Goal: Information Seeking & Learning: Check status

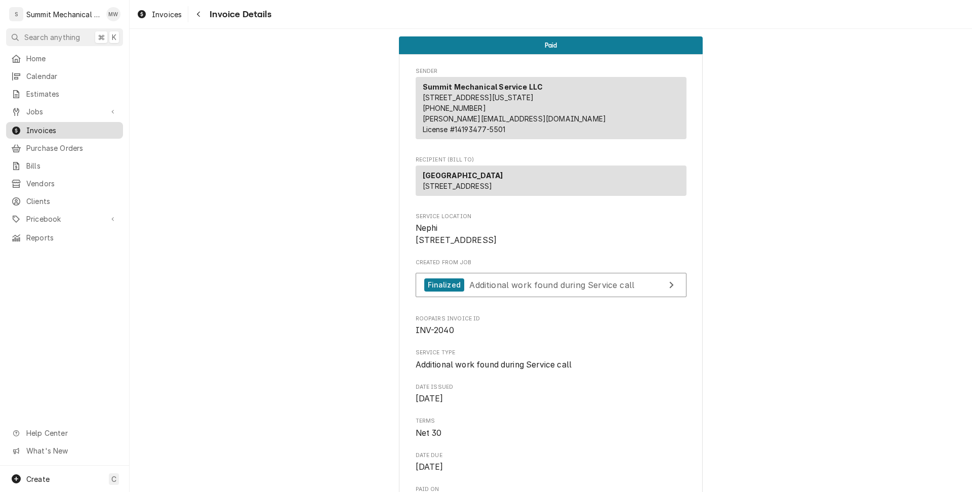
click at [54, 126] on span "Invoices" at bounding box center [72, 130] width 92 height 11
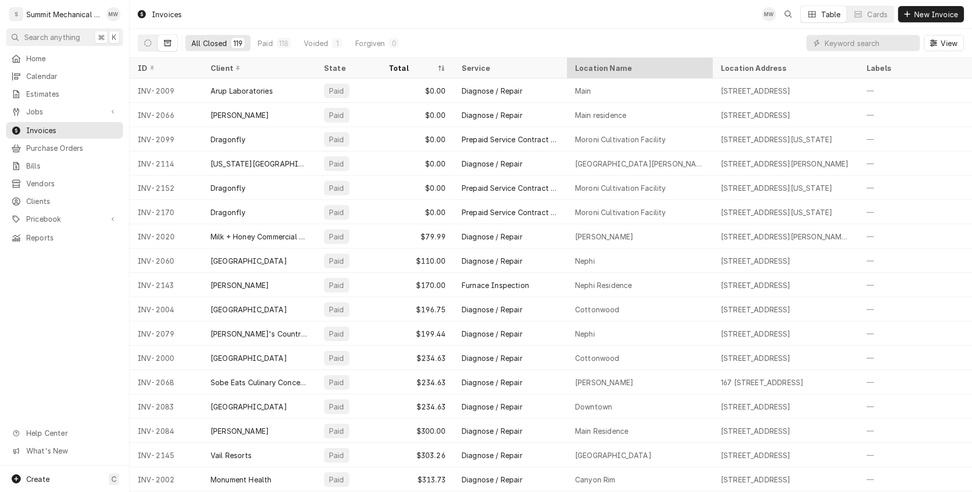
click at [620, 67] on div "Location Name" at bounding box center [639, 68] width 128 height 11
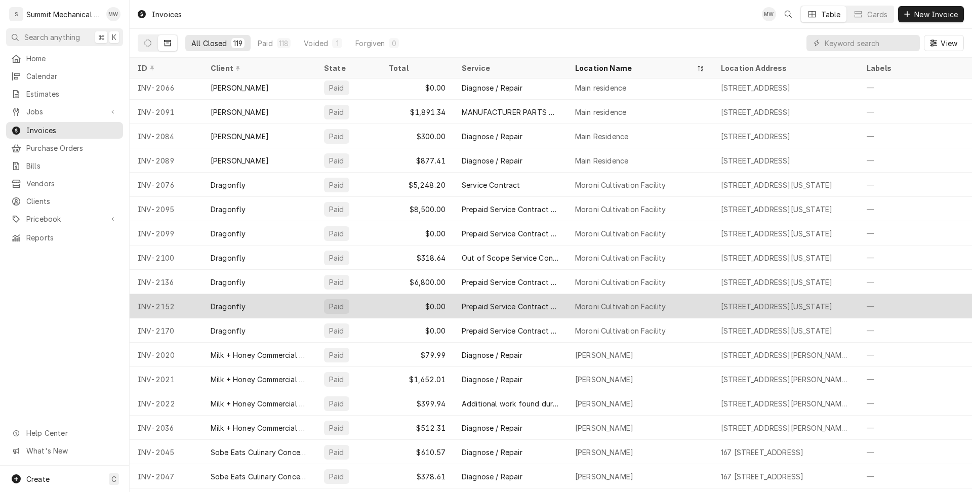
scroll to position [1566, 0]
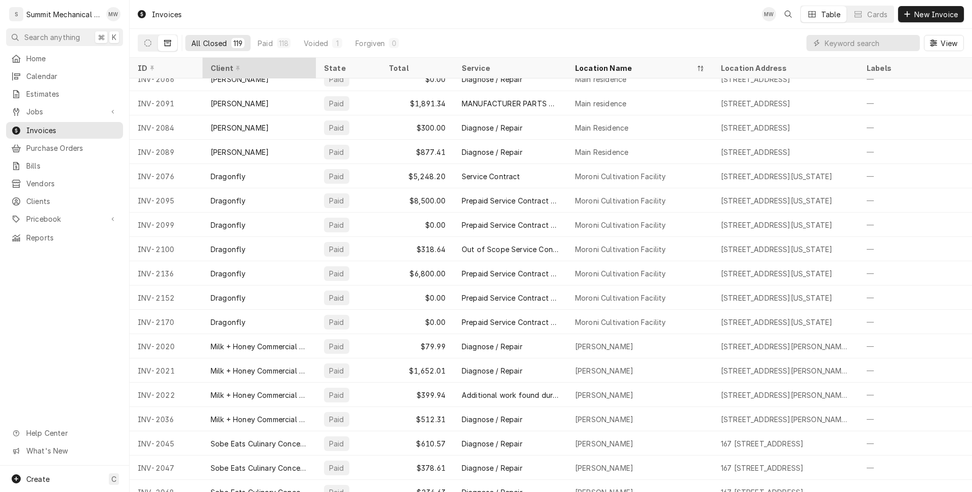
click at [259, 68] on div "Client" at bounding box center [258, 68] width 95 height 11
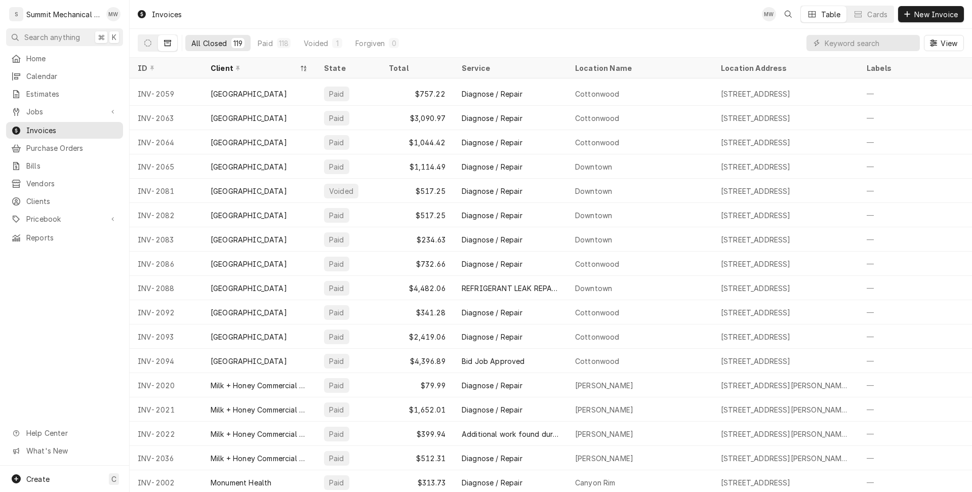
scroll to position [2037, 0]
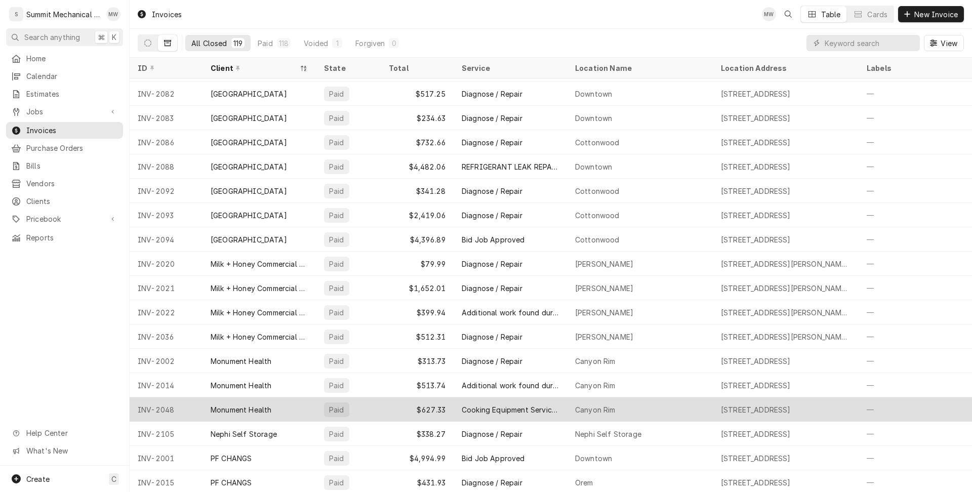
click at [295, 412] on div "Monument Health" at bounding box center [258, 409] width 113 height 24
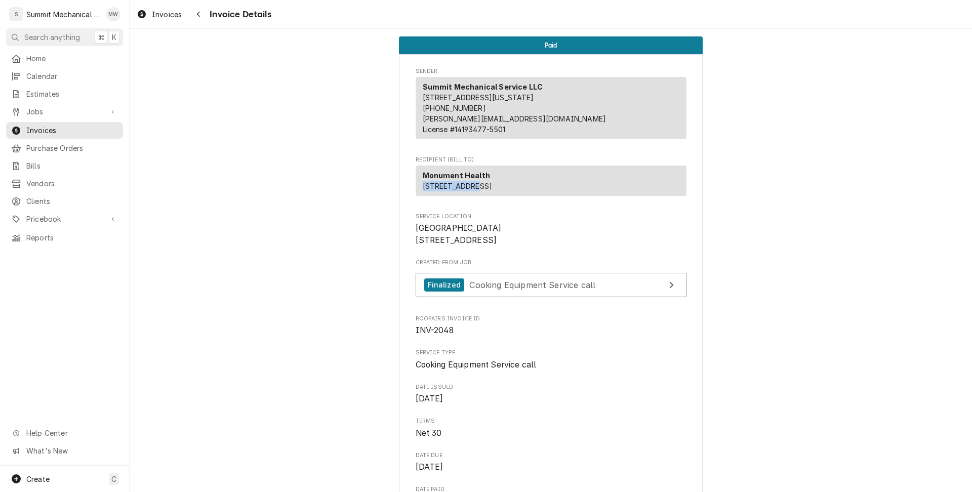
drag, startPoint x: 483, startPoint y: 196, endPoint x: 416, endPoint y: 196, distance: 66.8
click at [416, 196] on div "Monument Health 2730 E 3300 S Salt Lake City, UT 84109" at bounding box center [550, 180] width 271 height 30
copy span "2730 E 3300 S"
click at [200, 15] on icon "Navigate back" at bounding box center [198, 14] width 5 height 7
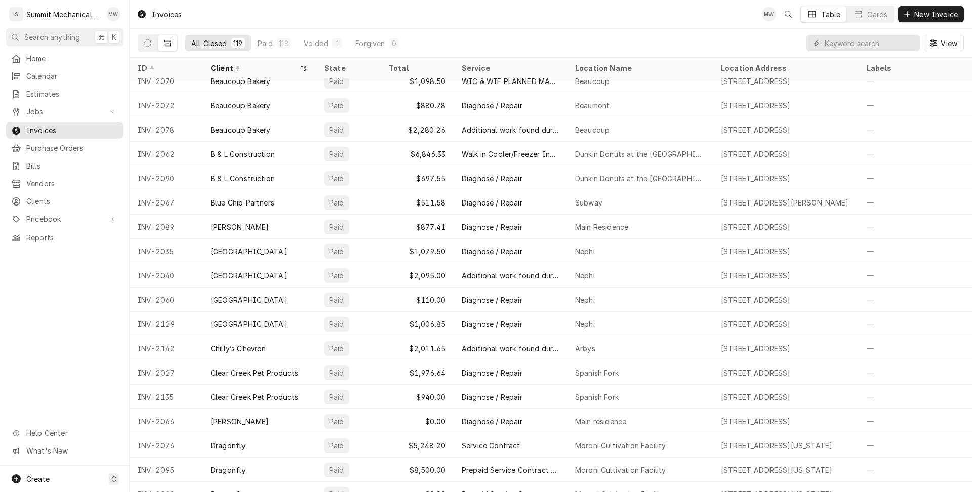
scroll to position [477, 2]
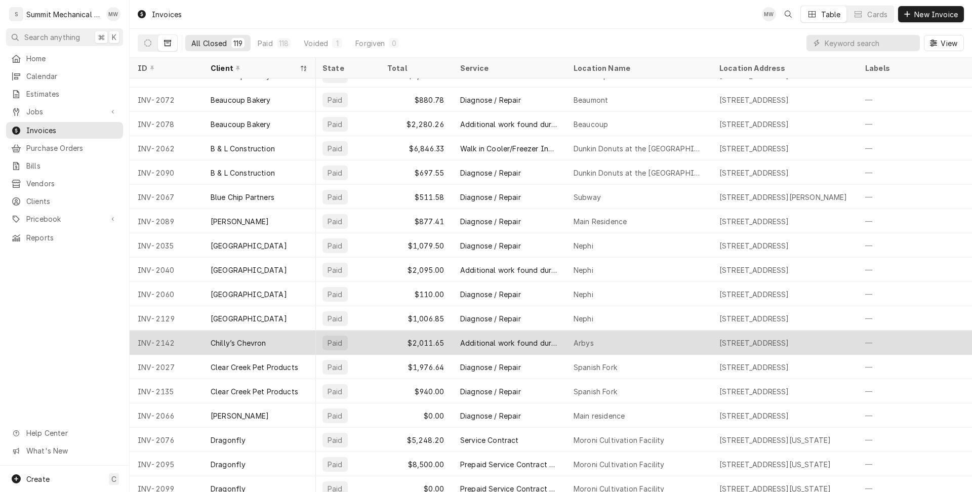
click at [206, 337] on div "Chilly’s Chevron" at bounding box center [258, 342] width 113 height 24
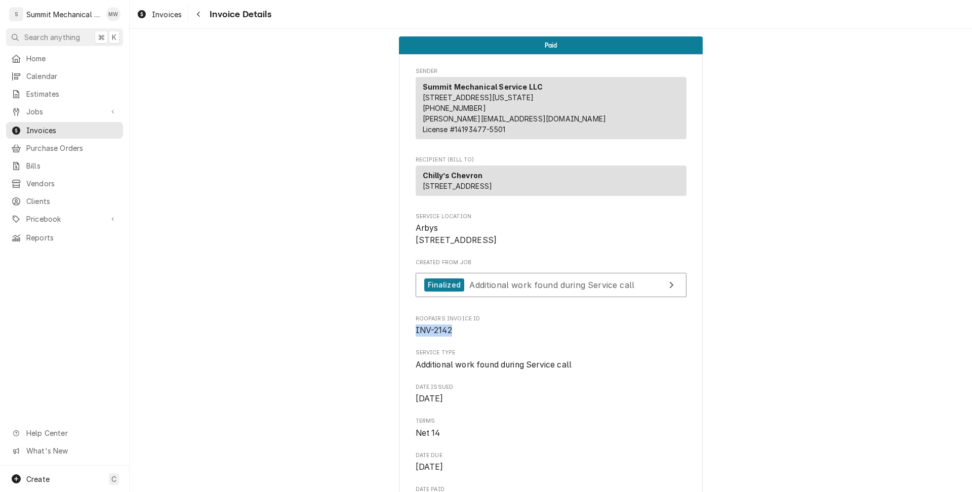
drag, startPoint x: 468, startPoint y: 360, endPoint x: 413, endPoint y: 362, distance: 54.2
copy span "INV-2142"
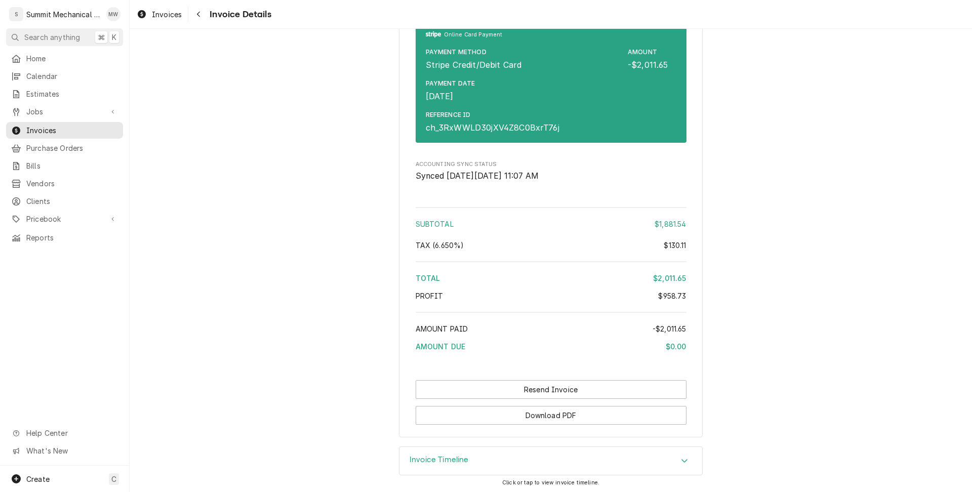
scroll to position [2546, 0]
click at [202, 9] on button "Navigate back" at bounding box center [198, 14] width 16 height 16
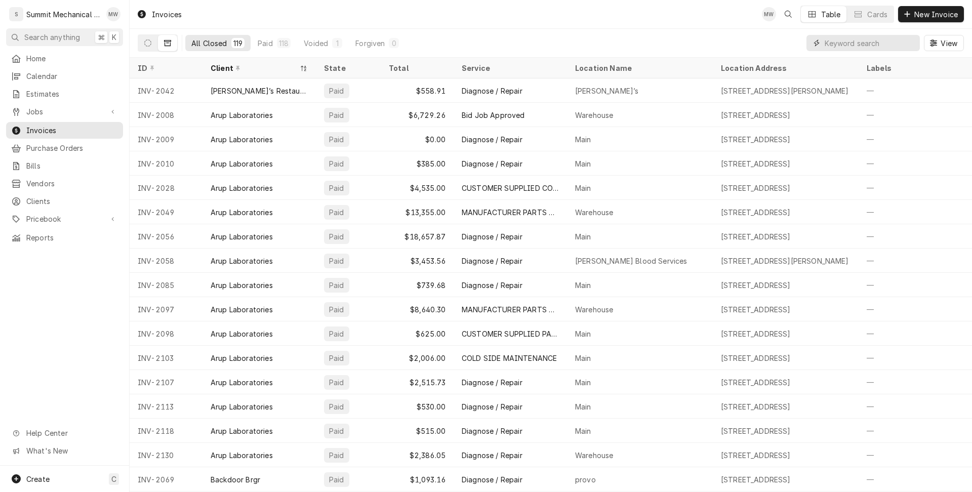
click at [856, 39] on input "Dynamic Content Wrapper" at bounding box center [869, 43] width 90 height 16
type input "3386"
type input "3,386"
click at [847, 54] on div "View" at bounding box center [884, 43] width 157 height 28
click at [843, 50] on input "Dynamic Content Wrapper" at bounding box center [869, 43] width 90 height 16
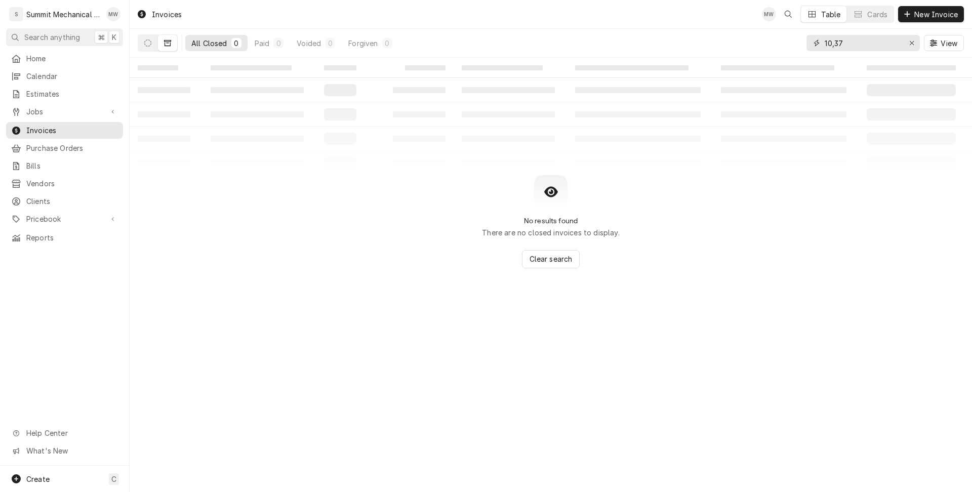
type input "10,377"
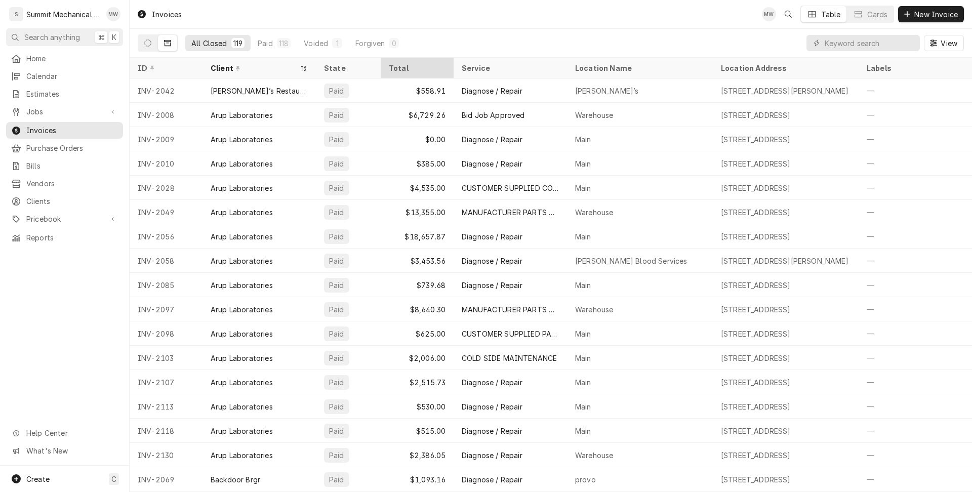
click at [420, 64] on div "Total" at bounding box center [416, 68] width 55 height 11
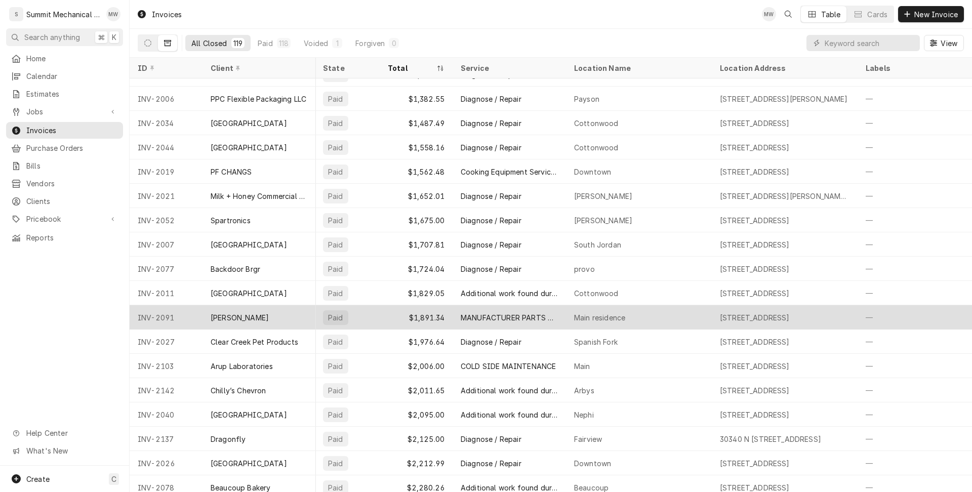
scroll to position [1789, 1]
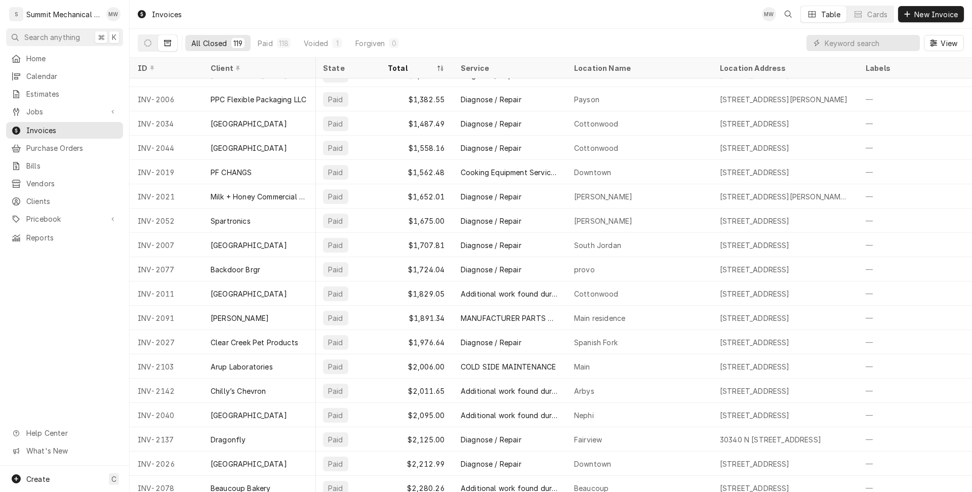
click at [222, 47] on div "All Closed" at bounding box center [209, 43] width 36 height 11
click at [212, 45] on div "All Closed" at bounding box center [209, 43] width 36 height 11
click at [150, 38] on button "Dynamic Content Wrapper" at bounding box center [147, 43] width 19 height 16
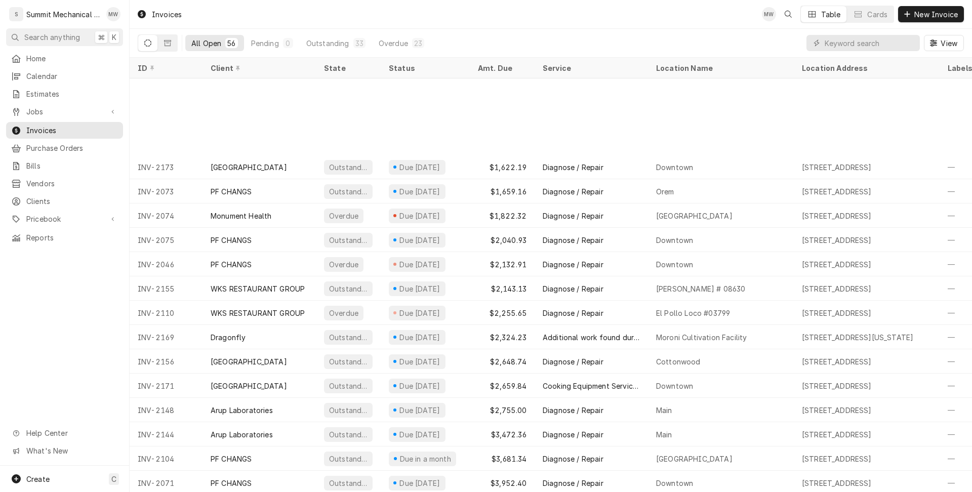
scroll to position [944, 0]
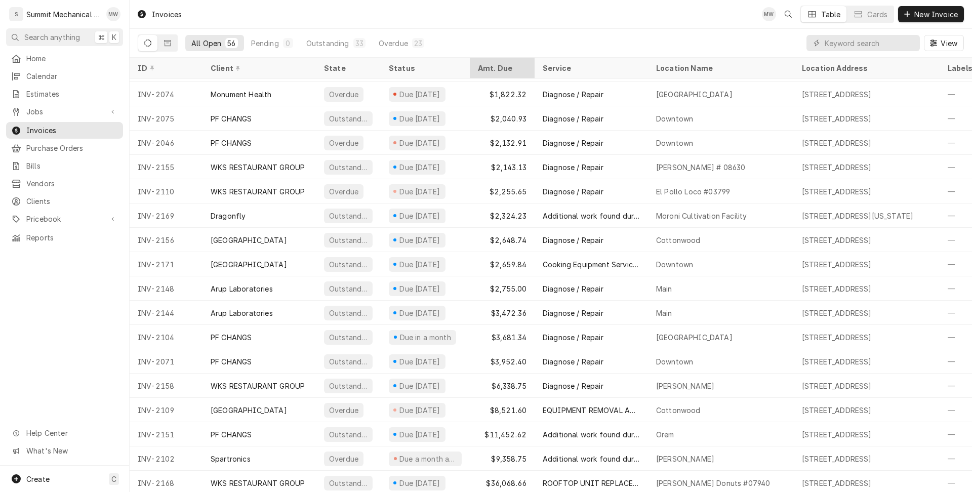
click at [500, 58] on th "Amt. Due" at bounding box center [502, 68] width 65 height 21
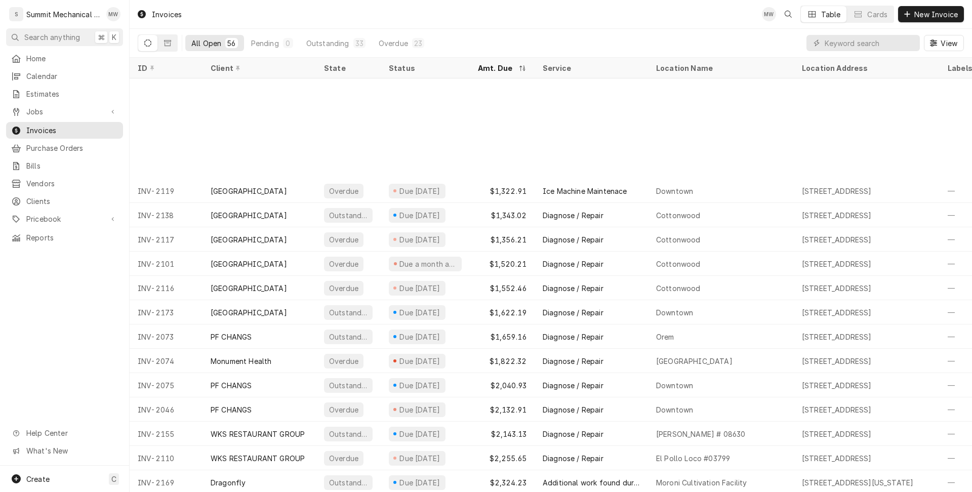
scroll to position [823, 0]
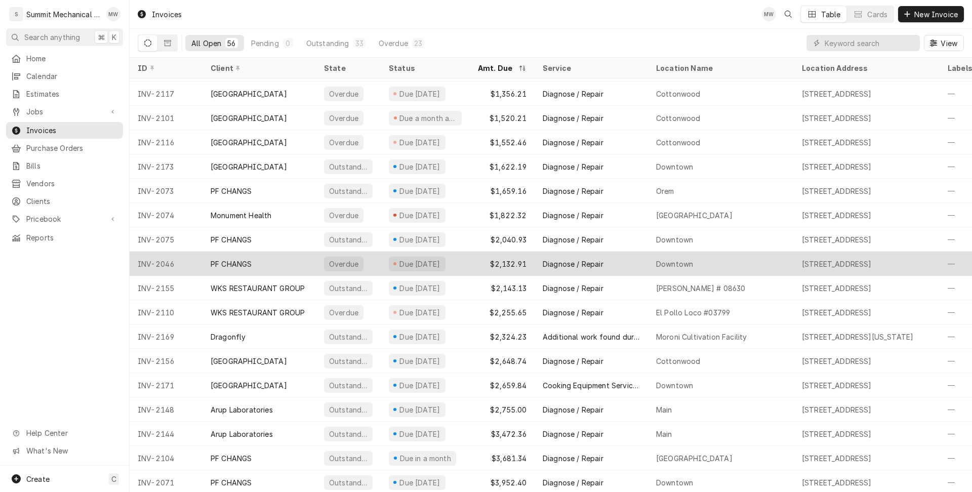
click at [136, 266] on div "INV-2046" at bounding box center [166, 264] width 73 height 24
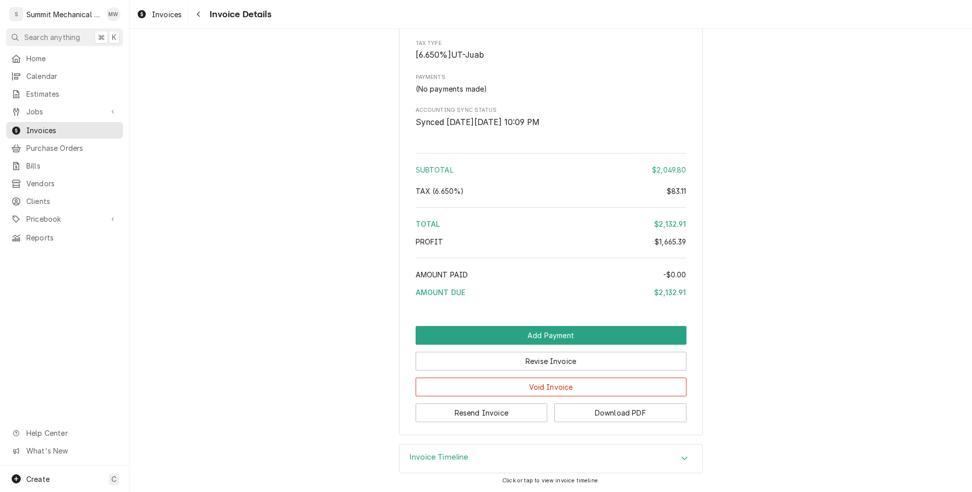
scroll to position [2039, 0]
click at [196, 8] on button "Navigate back" at bounding box center [198, 14] width 16 height 16
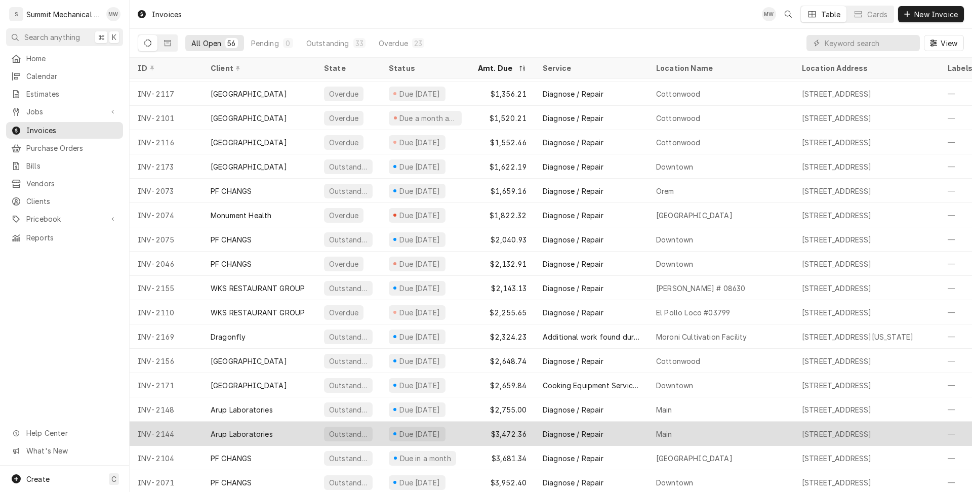
scroll to position [944, 0]
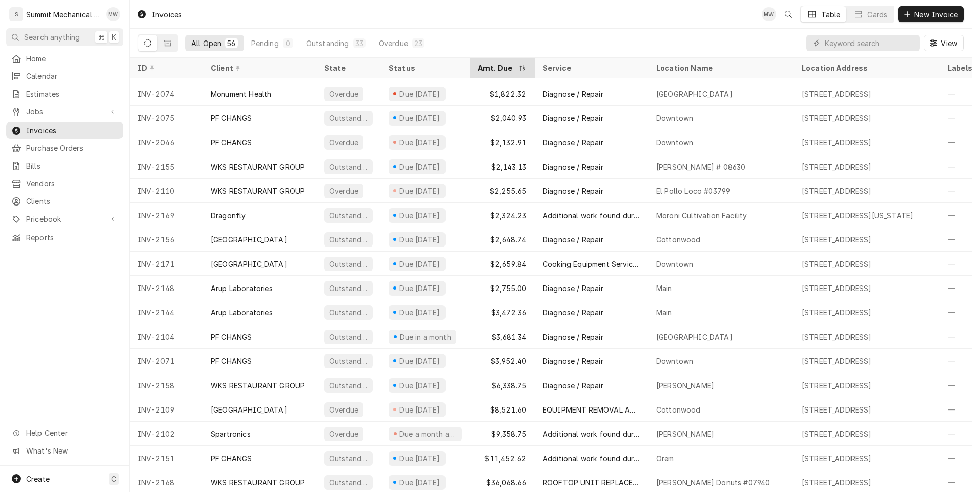
click at [493, 65] on div "Amt. Due" at bounding box center [497, 68] width 38 height 11
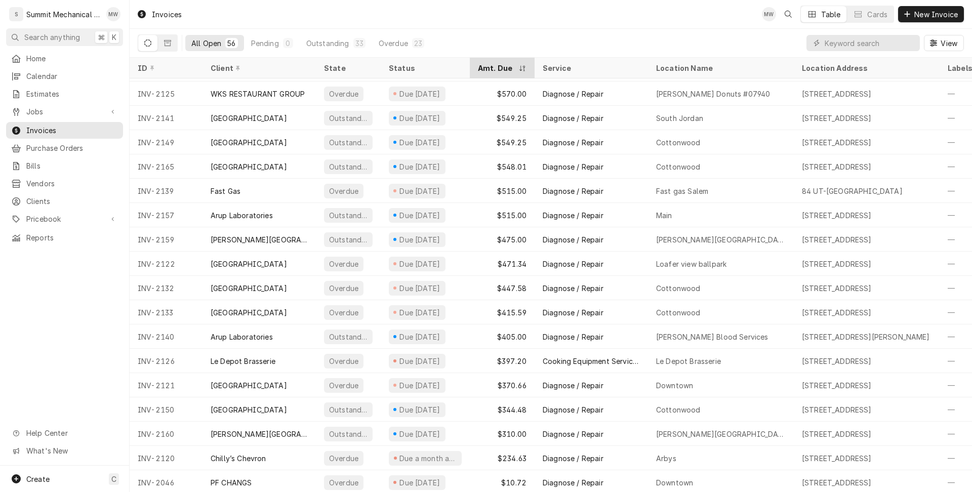
click at [495, 65] on div "Amt. Due" at bounding box center [497, 68] width 38 height 11
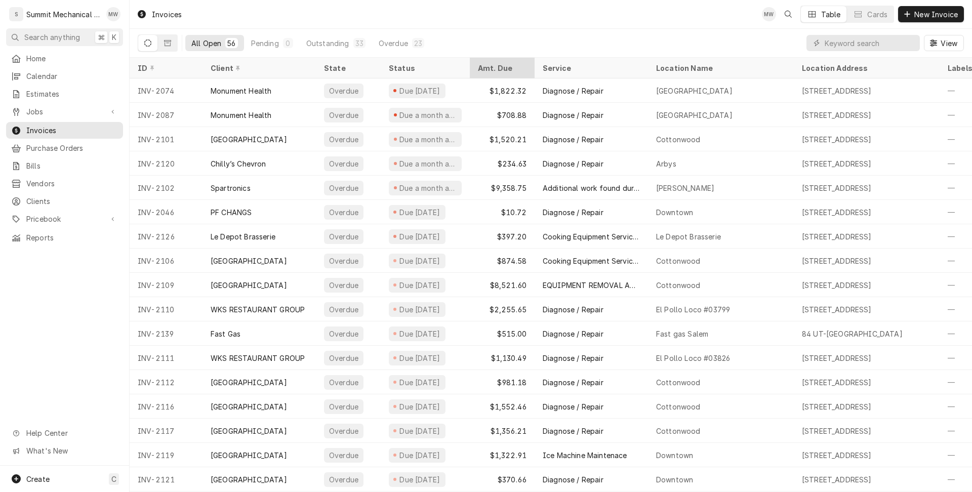
click at [497, 65] on div "Amt. Due" at bounding box center [501, 68] width 47 height 11
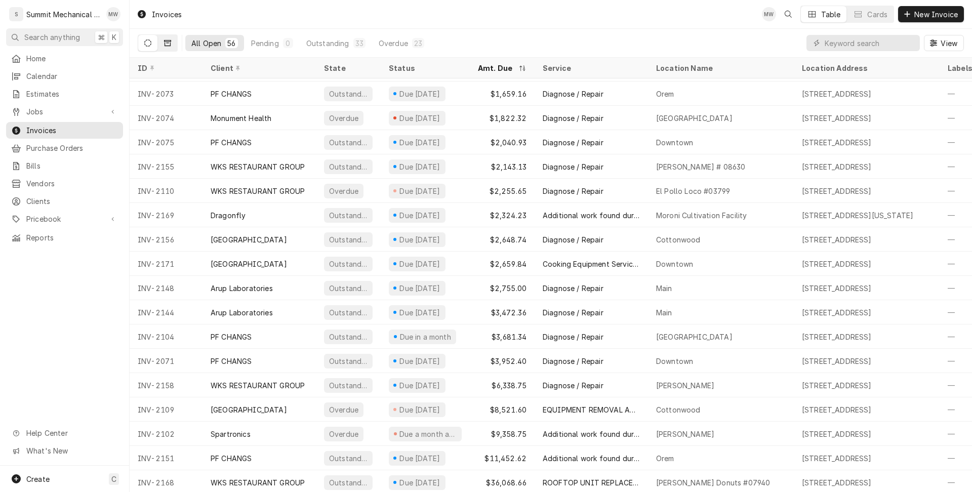
click at [170, 46] on icon "Dynamic Content Wrapper" at bounding box center [167, 43] width 7 height 6
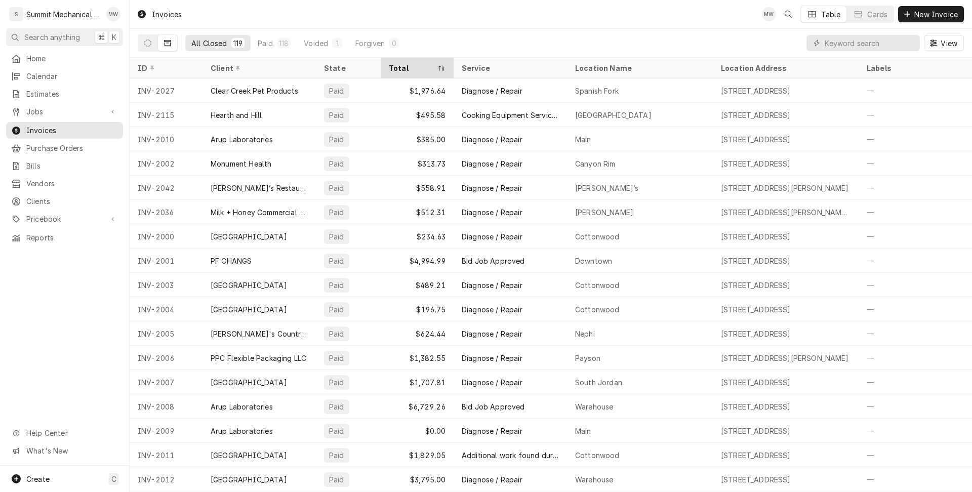
click at [401, 67] on div "Total" at bounding box center [412, 68] width 47 height 11
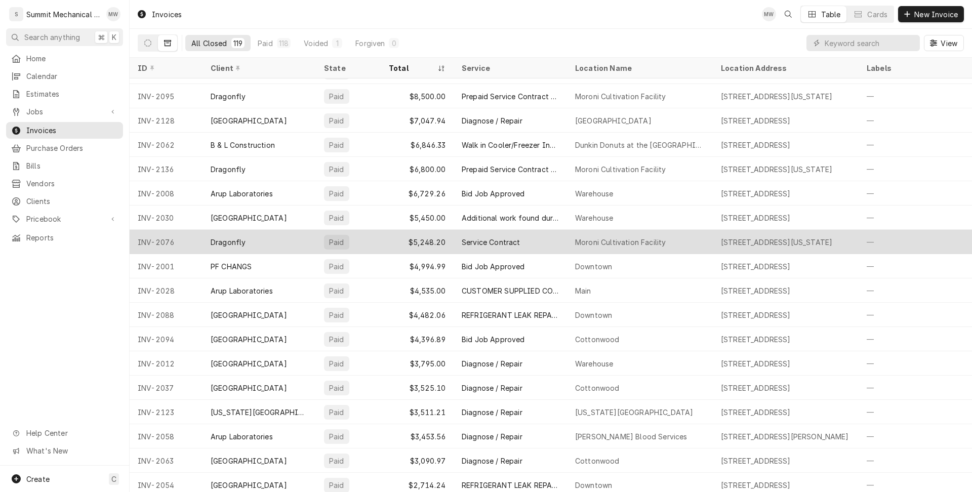
scroll to position [155, 0]
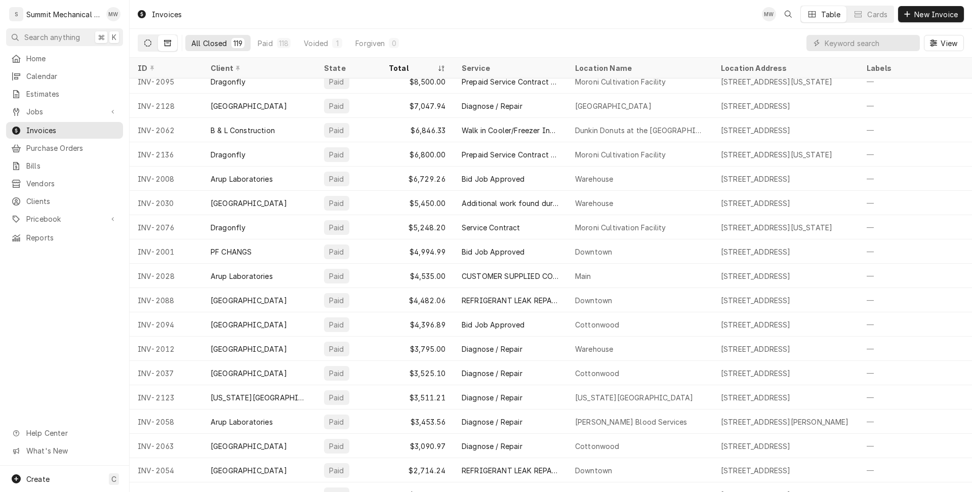
click at [144, 47] on button "Dynamic Content Wrapper" at bounding box center [147, 43] width 19 height 16
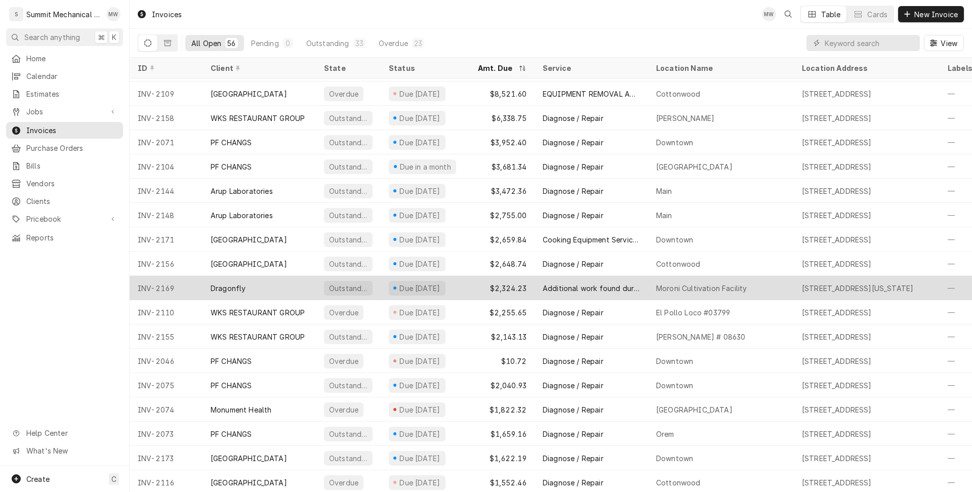
scroll to position [122, 0]
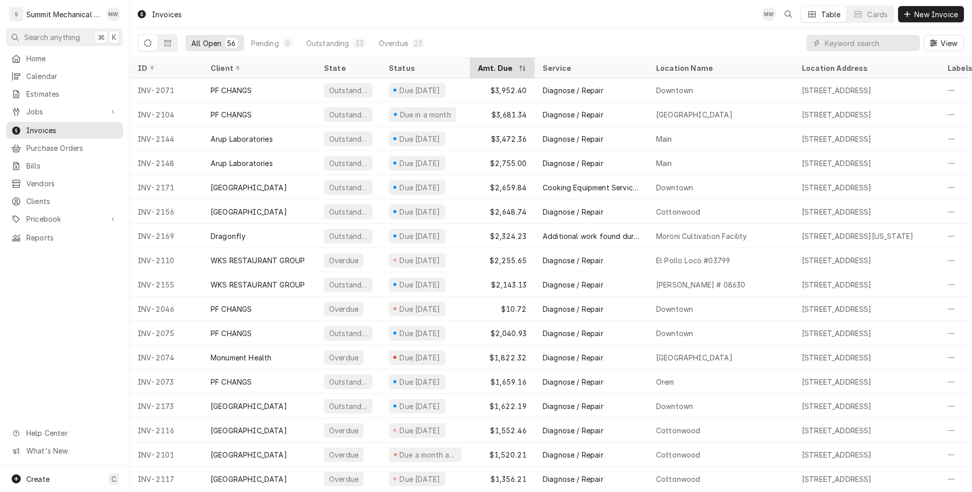
click at [501, 64] on div "Amt. Due" at bounding box center [497, 68] width 38 height 11
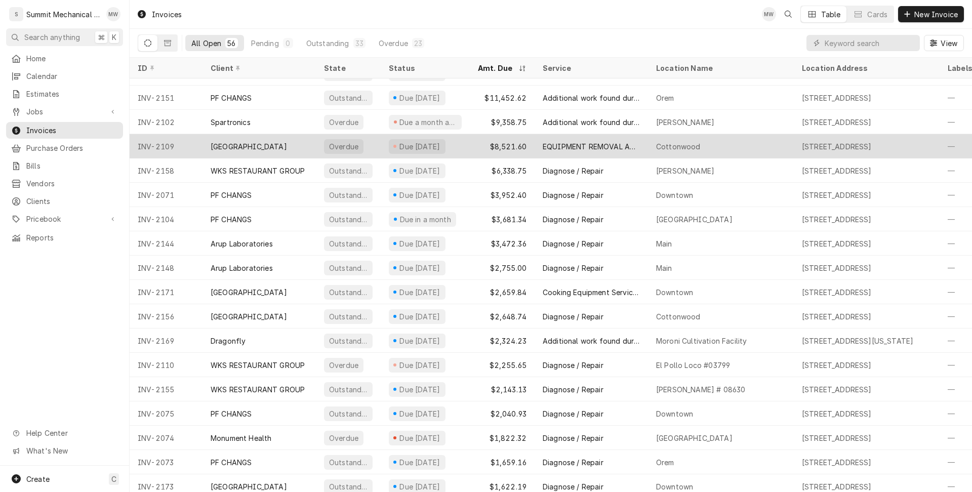
scroll to position [0, 0]
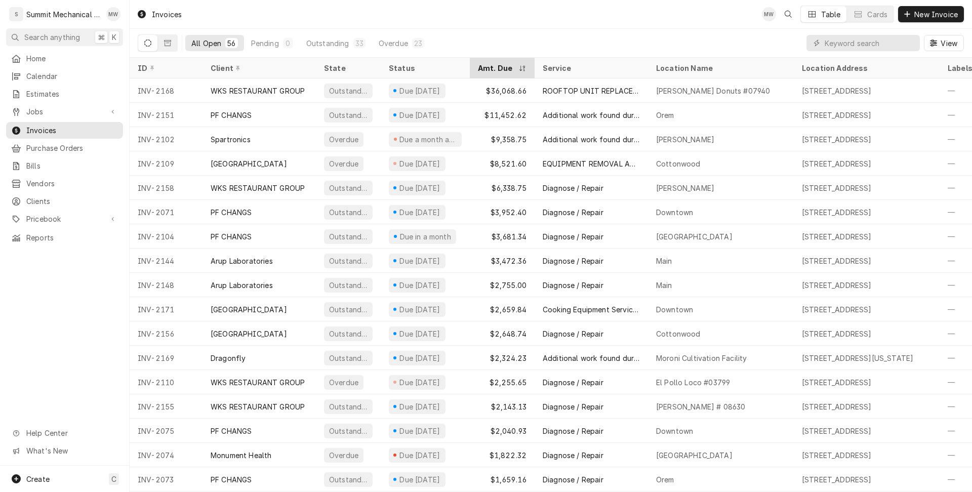
click at [497, 66] on div "Amt. Due" at bounding box center [497, 68] width 38 height 11
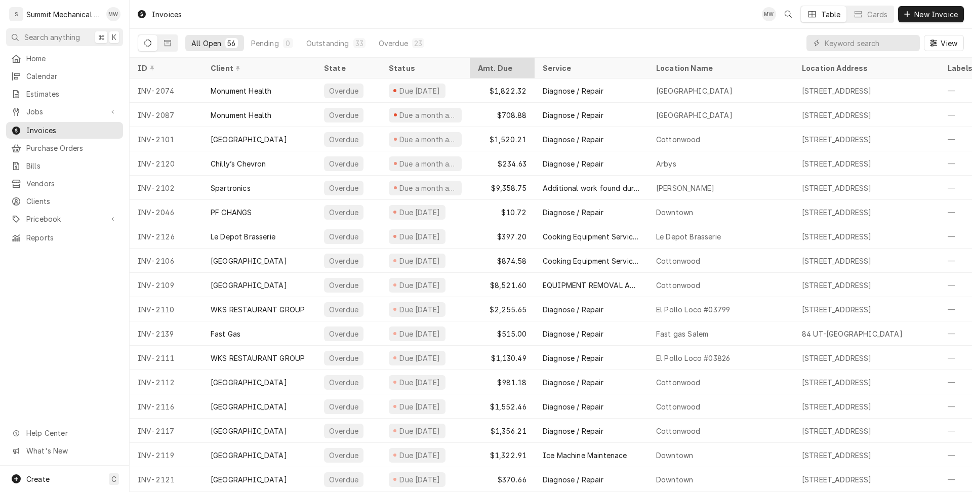
click at [497, 66] on div "Amt. Due" at bounding box center [501, 68] width 47 height 11
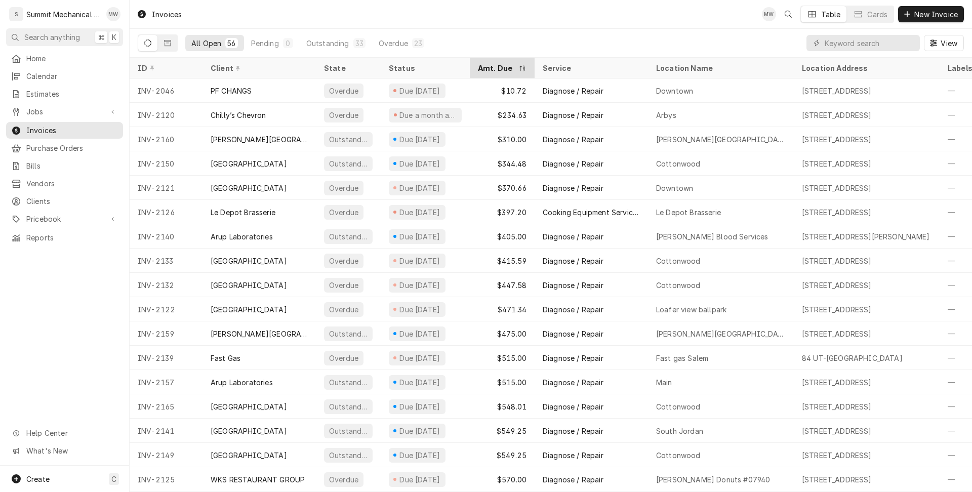
click at [521, 68] on icon "Dynamic Content Wrapper" at bounding box center [522, 68] width 6 height 6
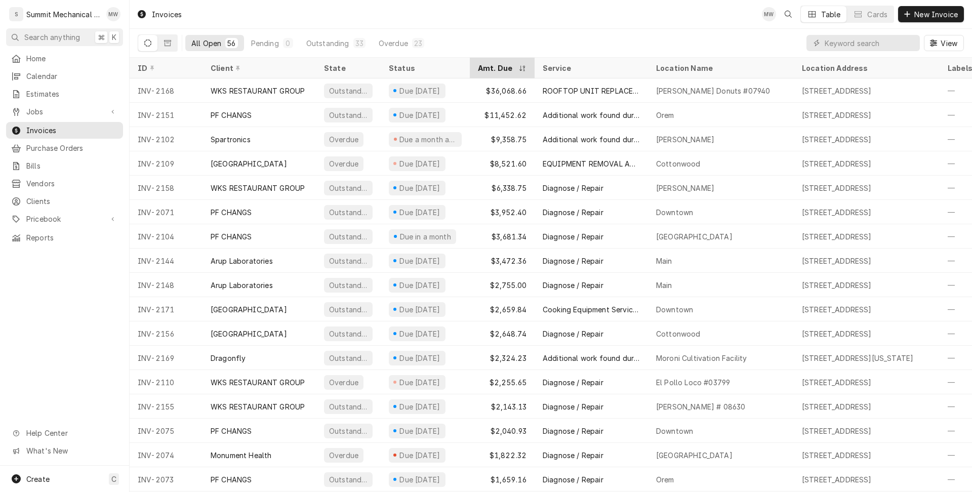
click at [521, 68] on icon "Dynamic Content Wrapper" at bounding box center [522, 68] width 6 height 6
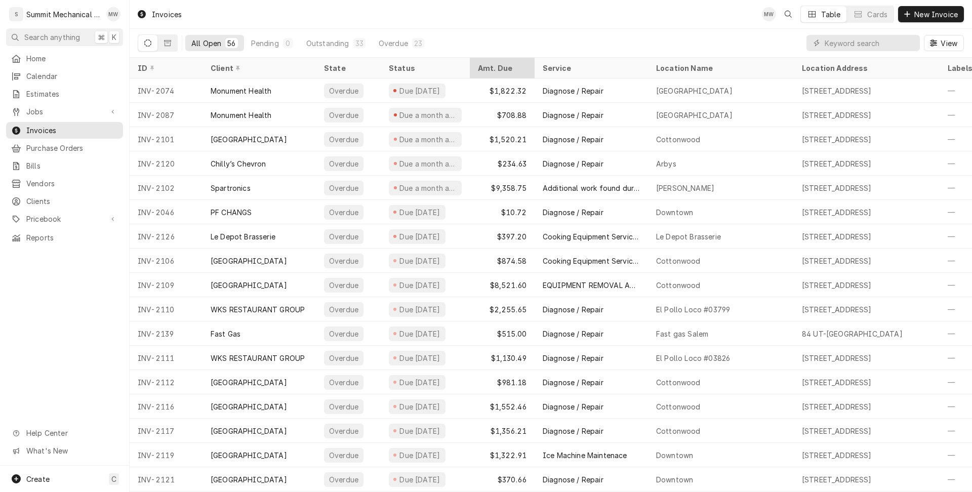
click at [524, 69] on div "Amt. Due" at bounding box center [501, 68] width 47 height 11
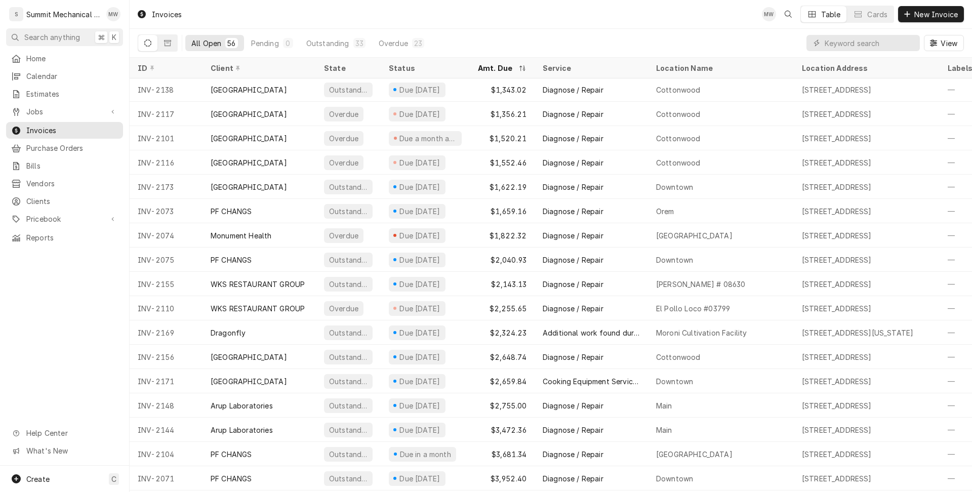
scroll to position [944, 0]
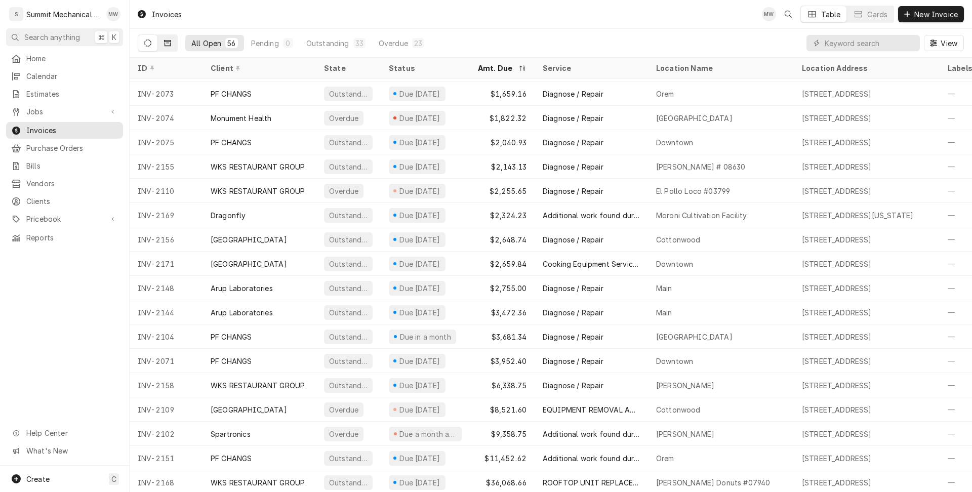
click at [170, 49] on button "Dynamic Content Wrapper" at bounding box center [167, 43] width 19 height 16
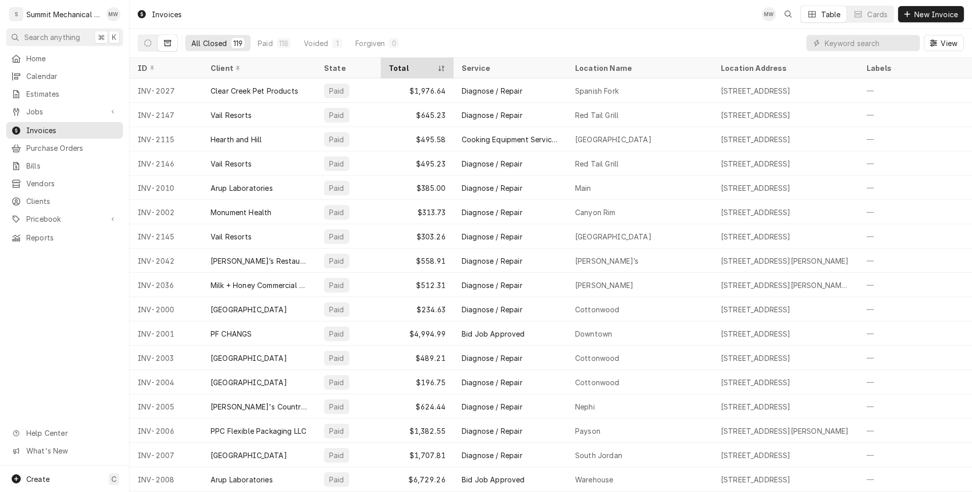
click at [410, 63] on div "Total" at bounding box center [412, 68] width 47 height 11
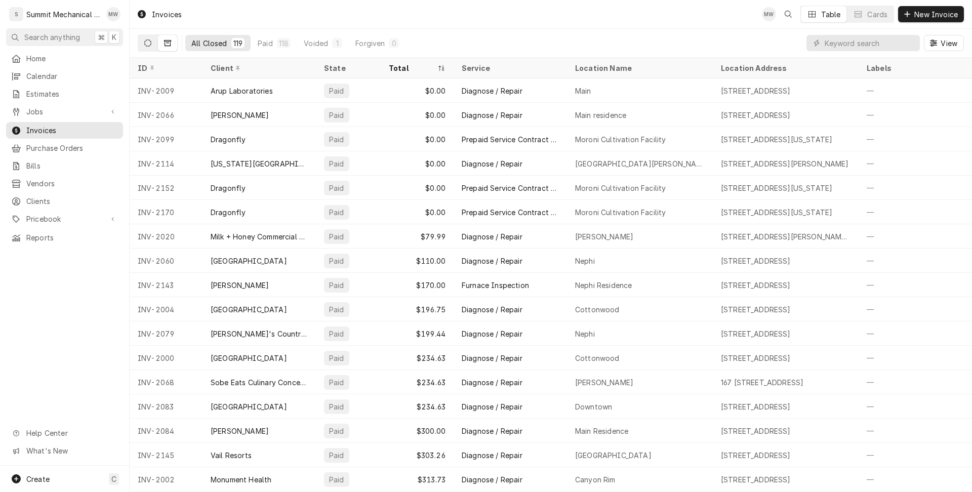
click at [150, 46] on icon "Dynamic Content Wrapper" at bounding box center [147, 42] width 7 height 7
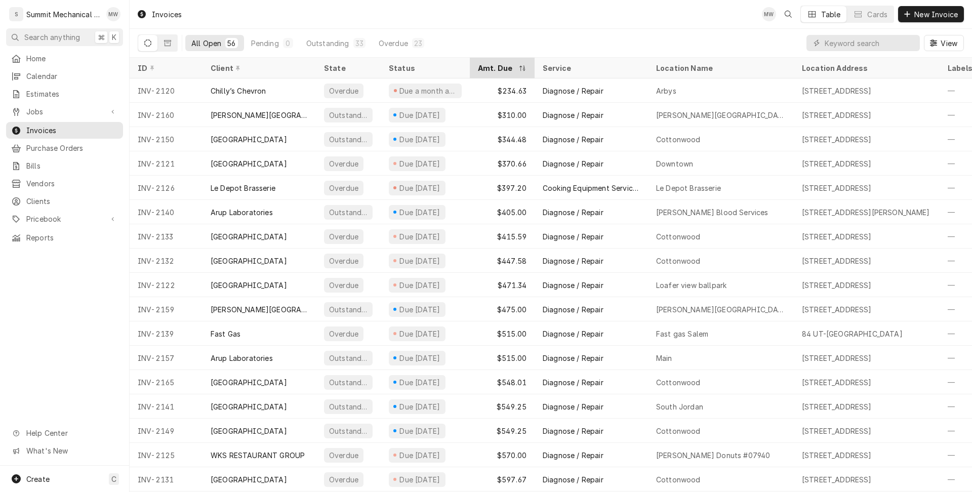
click at [499, 69] on div "Amt. Due" at bounding box center [497, 68] width 38 height 11
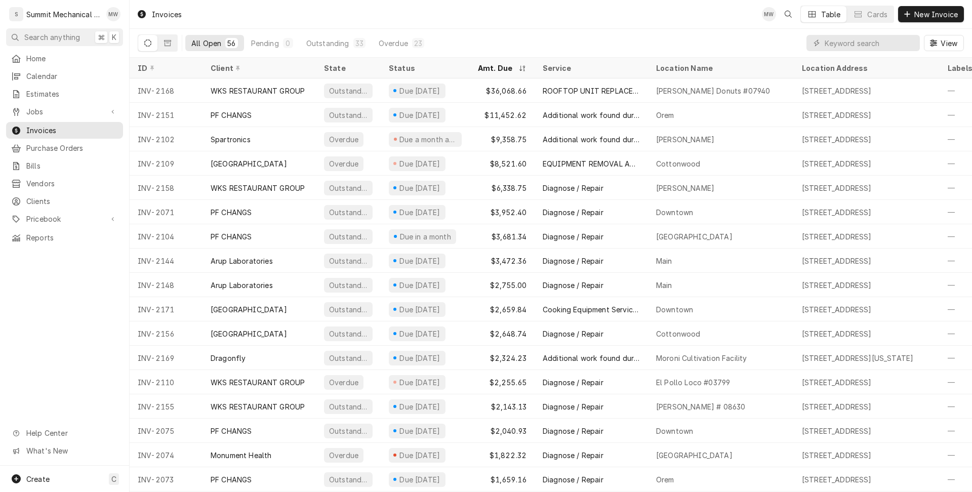
click at [499, 69] on div "Amt. Due" at bounding box center [497, 68] width 38 height 11
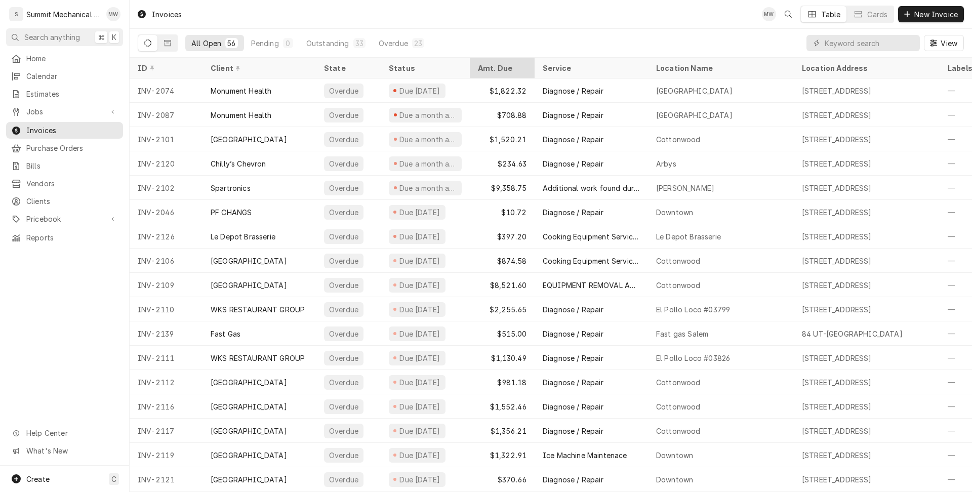
click at [515, 66] on div "Amt. Due" at bounding box center [501, 68] width 47 height 11
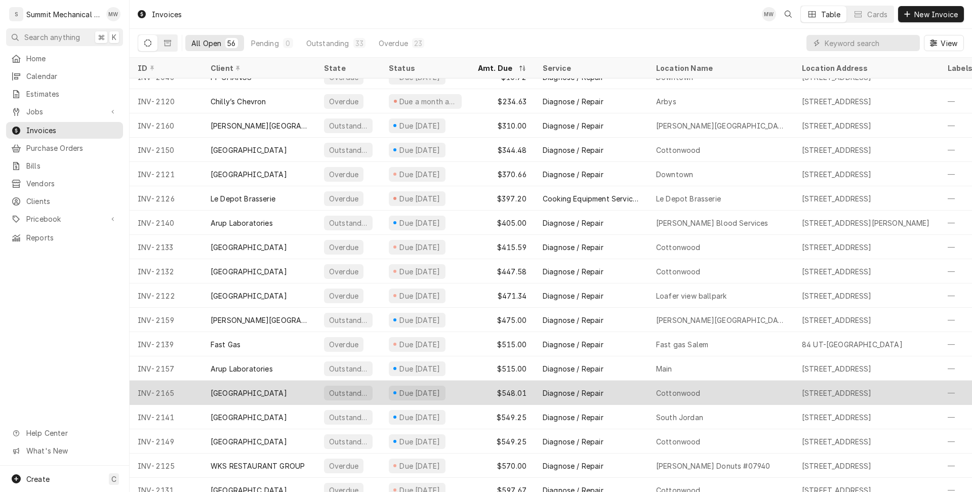
scroll to position [24, 0]
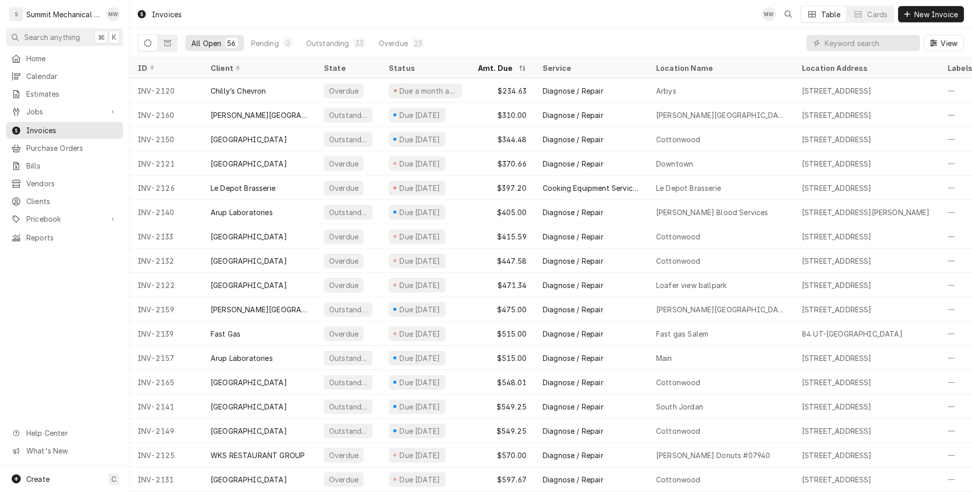
click at [196, 45] on div "All Open" at bounding box center [206, 43] width 30 height 11
click at [172, 40] on button "Dynamic Content Wrapper" at bounding box center [167, 43] width 19 height 16
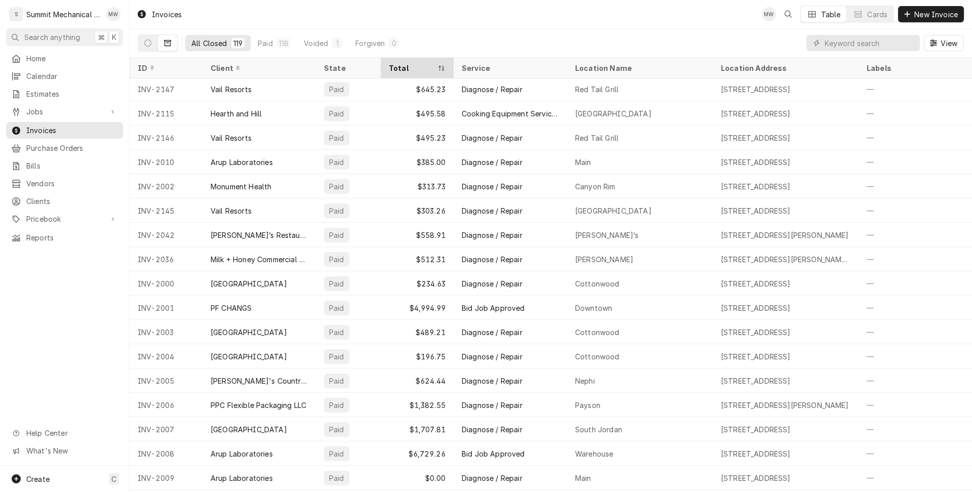
click at [425, 71] on div "Total" at bounding box center [417, 68] width 69 height 17
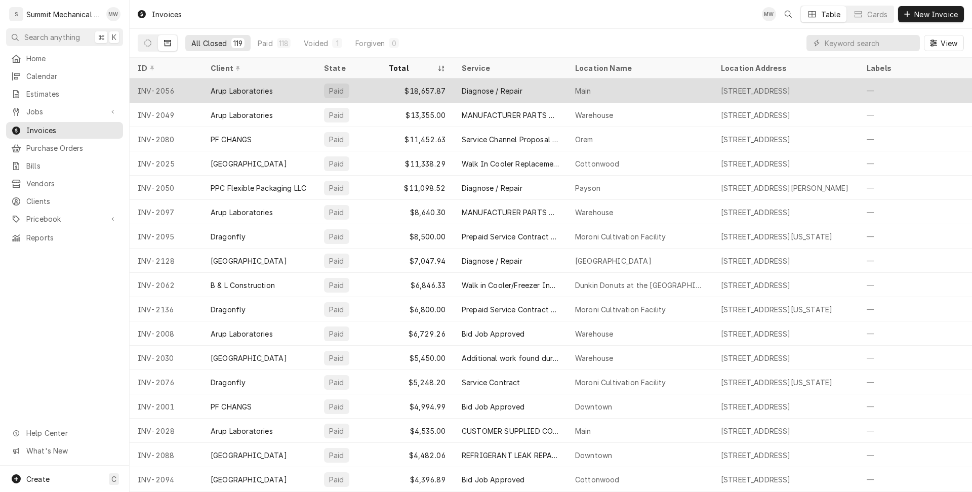
click at [441, 78] on div "$18,657.87" at bounding box center [417, 90] width 73 height 24
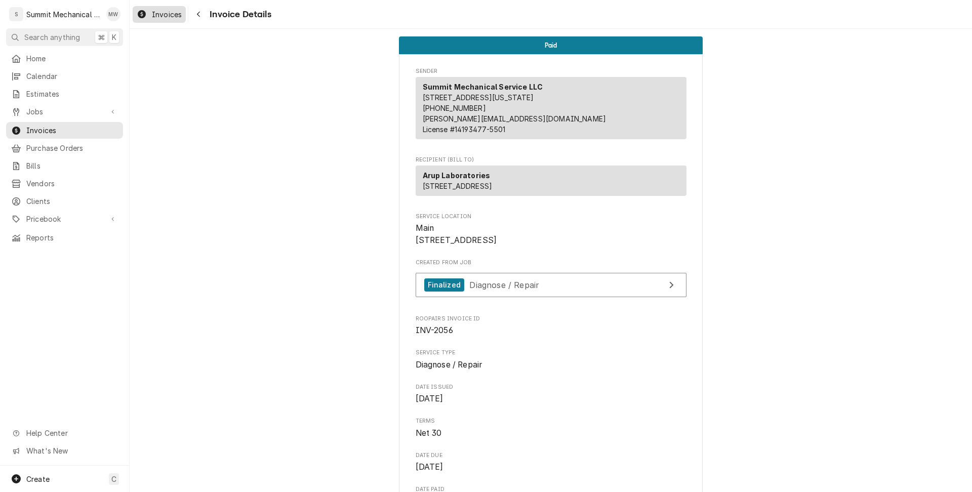
click at [155, 17] on span "Invoices" at bounding box center [167, 14] width 30 height 11
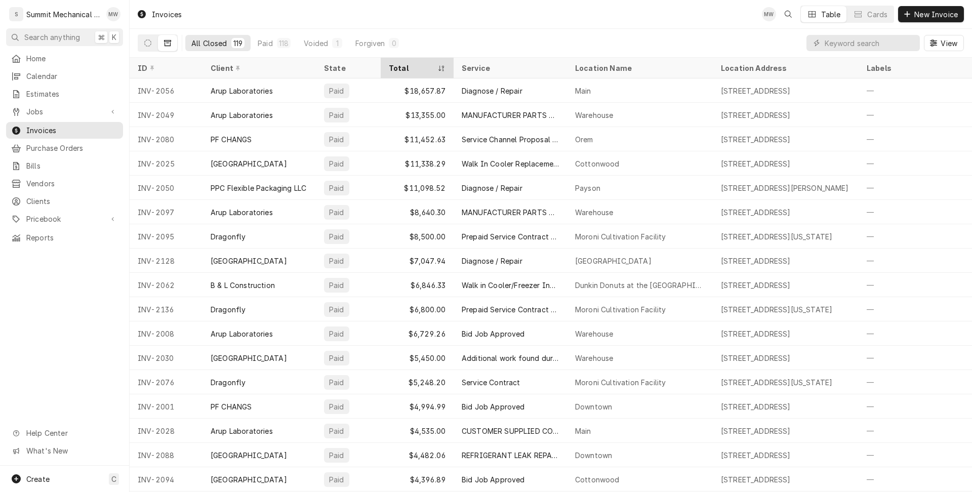
click at [430, 67] on div "Total" at bounding box center [412, 68] width 47 height 11
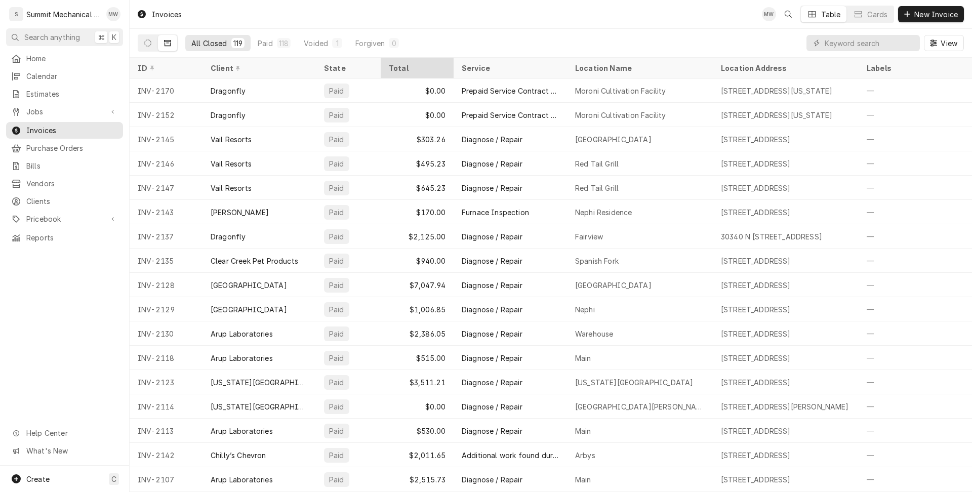
click at [432, 61] on div "Total" at bounding box center [417, 68] width 69 height 17
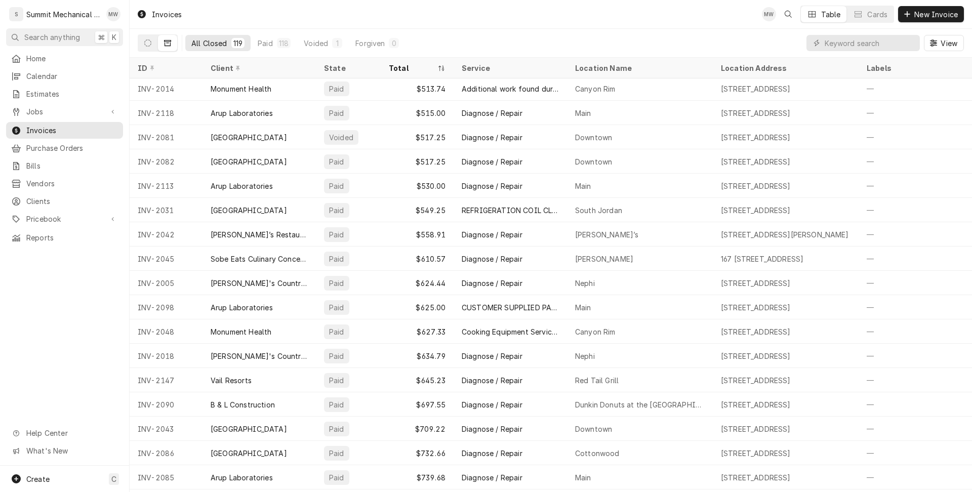
scroll to position [829, 0]
click at [150, 42] on icon "Dynamic Content Wrapper" at bounding box center [147, 42] width 7 height 7
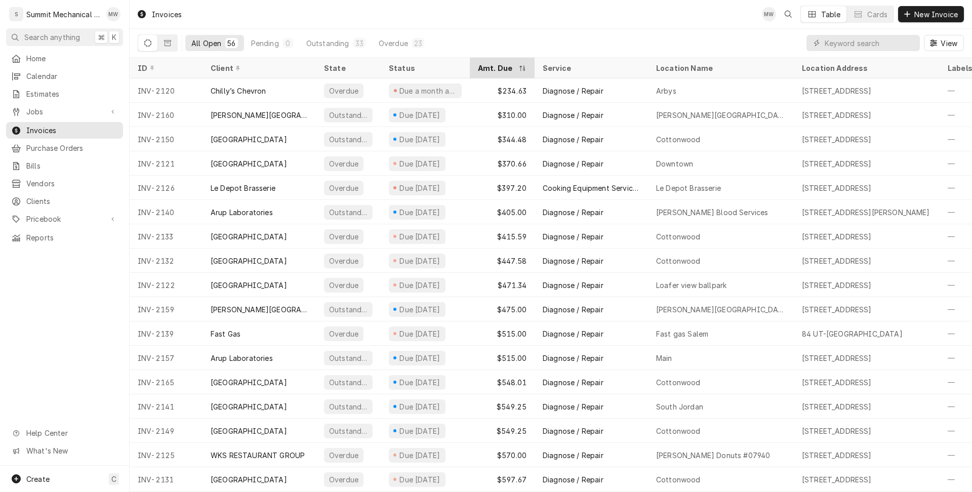
click at [505, 68] on div "Amt. Due" at bounding box center [497, 68] width 38 height 11
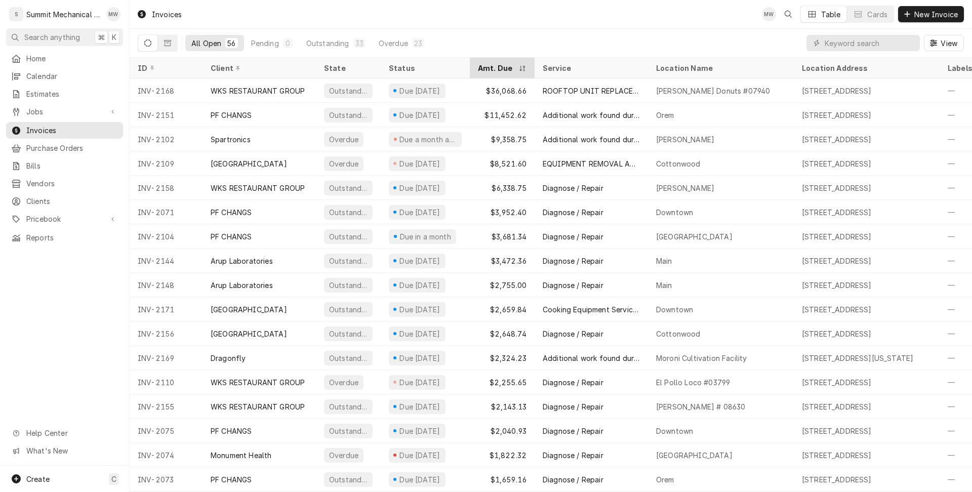
click at [522, 68] on icon "Dynamic Content Wrapper" at bounding box center [522, 68] width 7 height 6
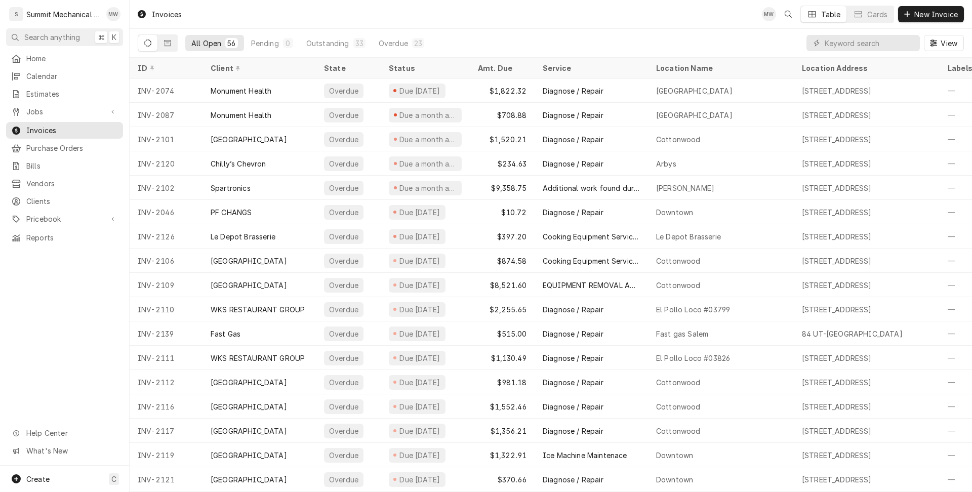
click at [522, 68] on div "Amt. Due" at bounding box center [501, 68] width 47 height 11
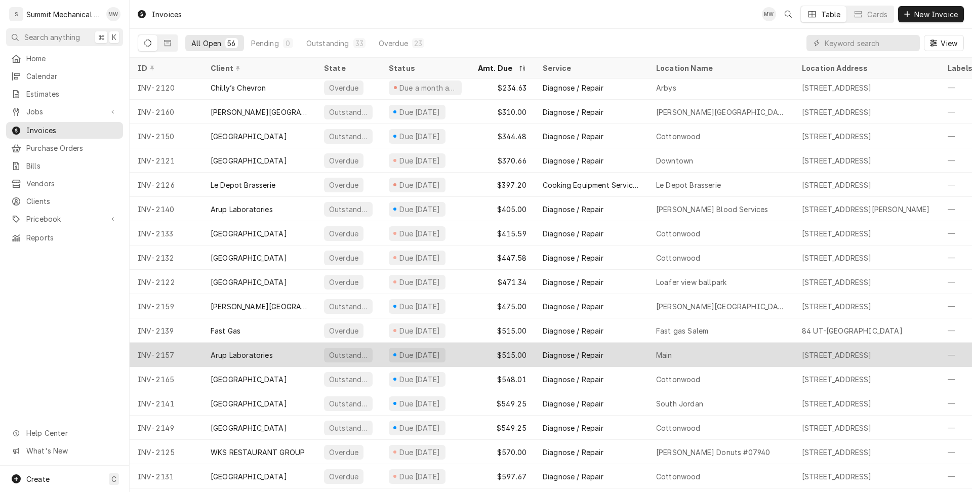
scroll to position [28, 0]
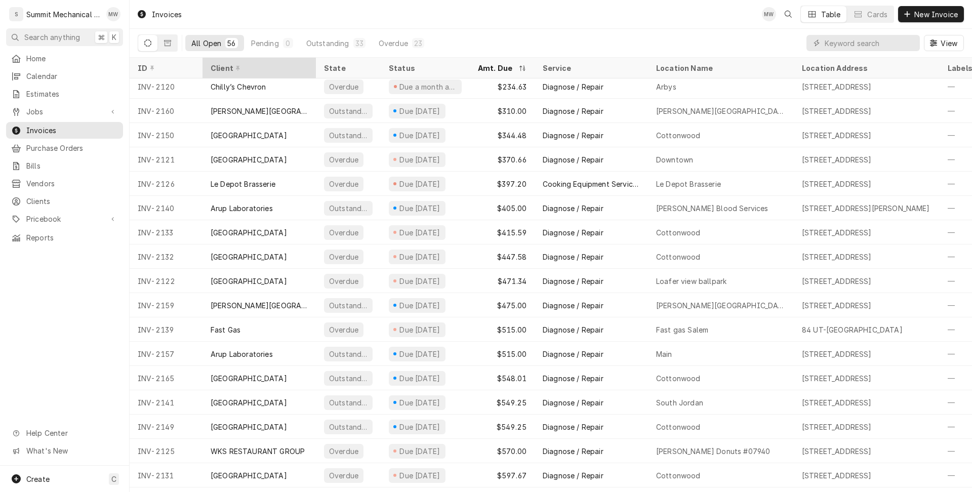
click at [258, 64] on div "Client" at bounding box center [258, 68] width 95 height 11
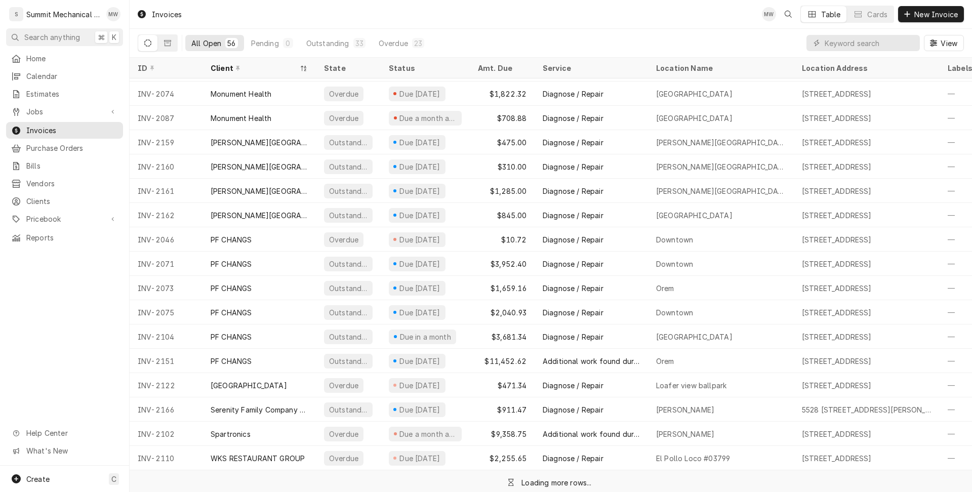
scroll to position [944, 0]
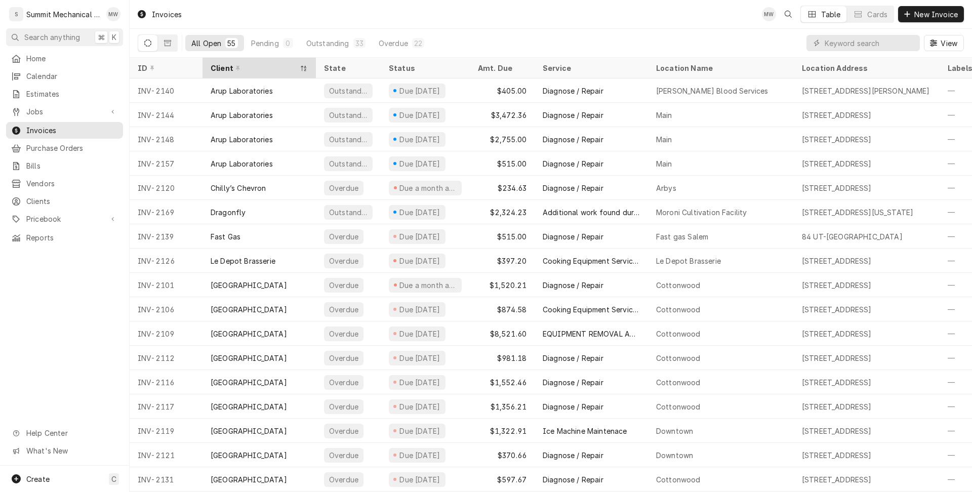
click at [256, 71] on div "Client" at bounding box center [258, 68] width 109 height 17
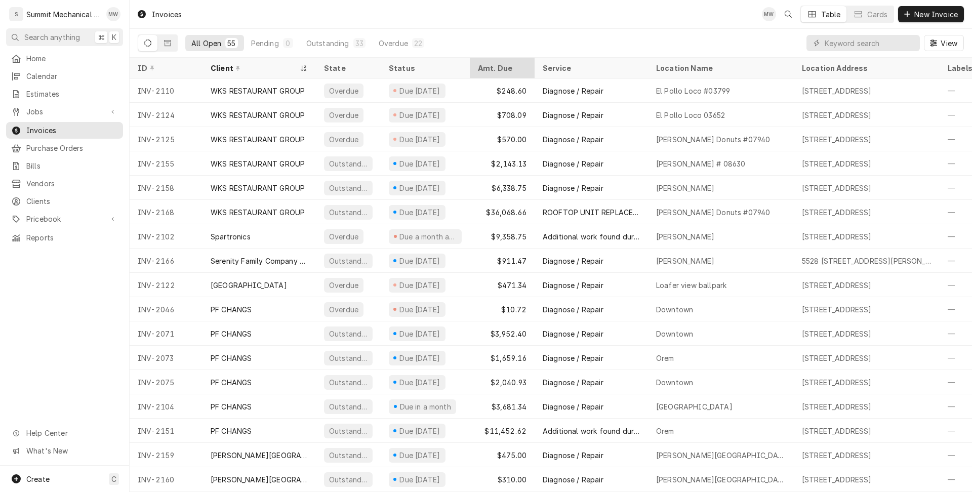
click at [478, 63] on div "Amt. Due" at bounding box center [501, 68] width 47 height 11
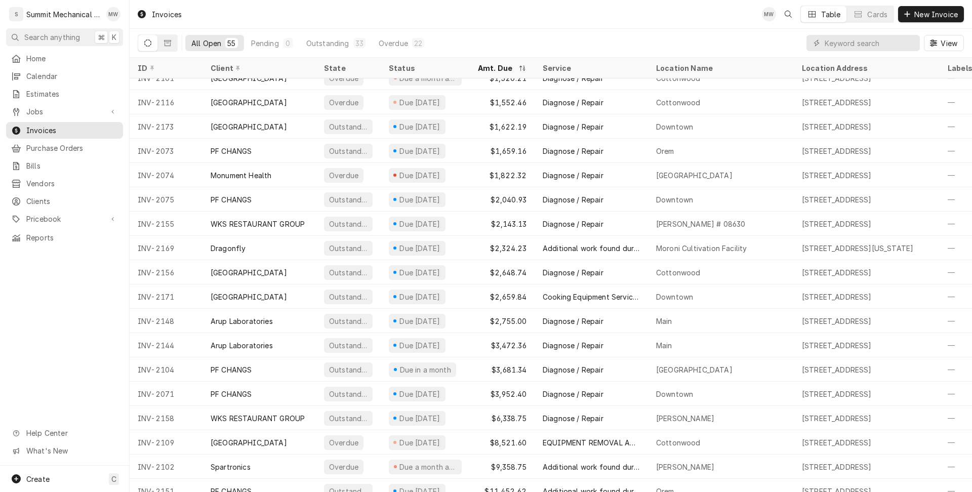
scroll to position [920, 0]
